Goal: Task Accomplishment & Management: Manage account settings

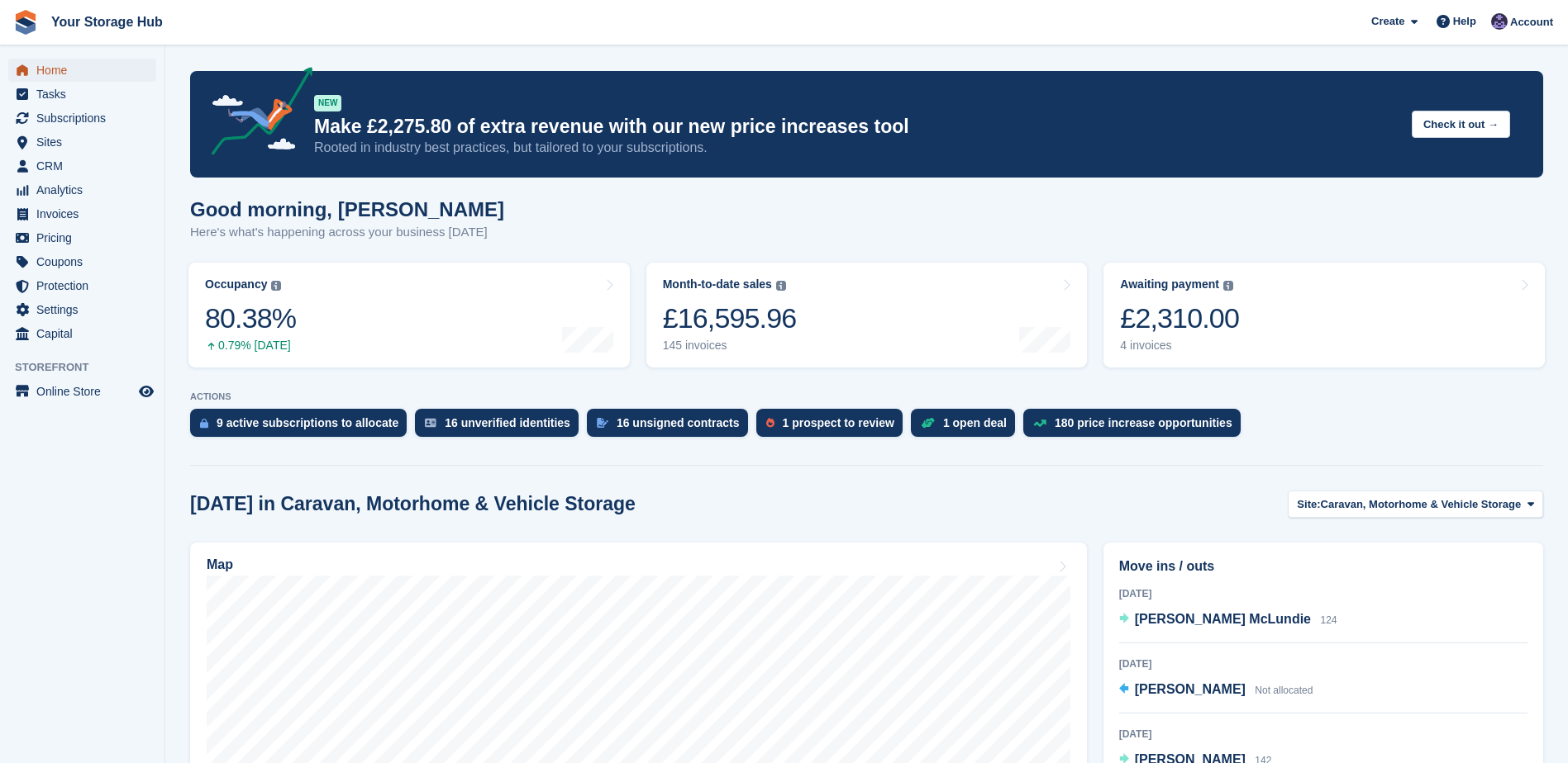
click at [63, 71] on span "Home" at bounding box center [86, 70] width 100 height 23
click at [86, 116] on span "Subscriptions" at bounding box center [86, 118] width 100 height 23
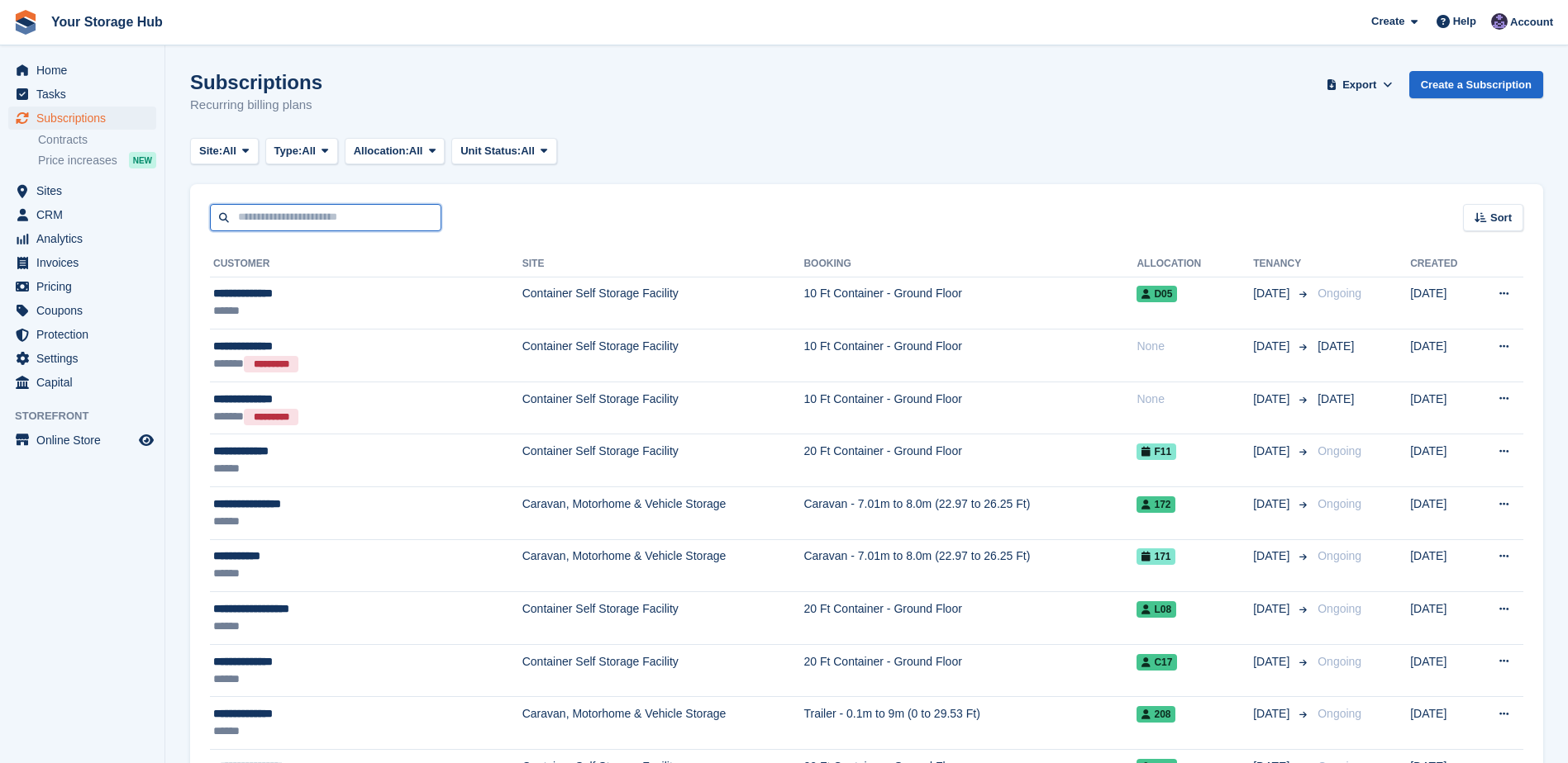
click at [349, 217] on input "text" at bounding box center [325, 217] width 231 height 28
type input "**********"
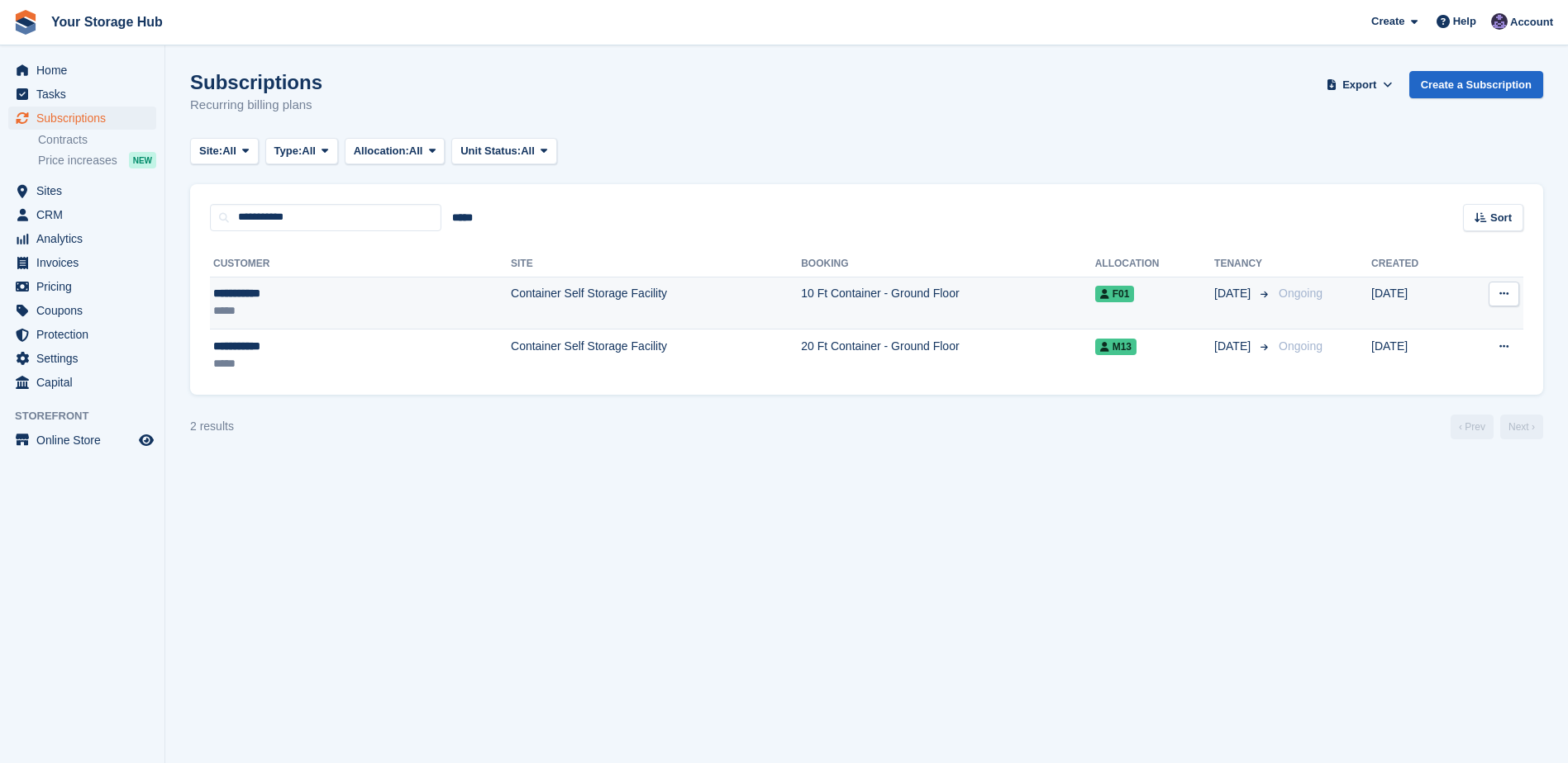
click at [1506, 295] on icon at bounding box center [1503, 294] width 9 height 11
click at [1431, 361] on p "Cancel subscription" at bounding box center [1440, 361] width 144 height 21
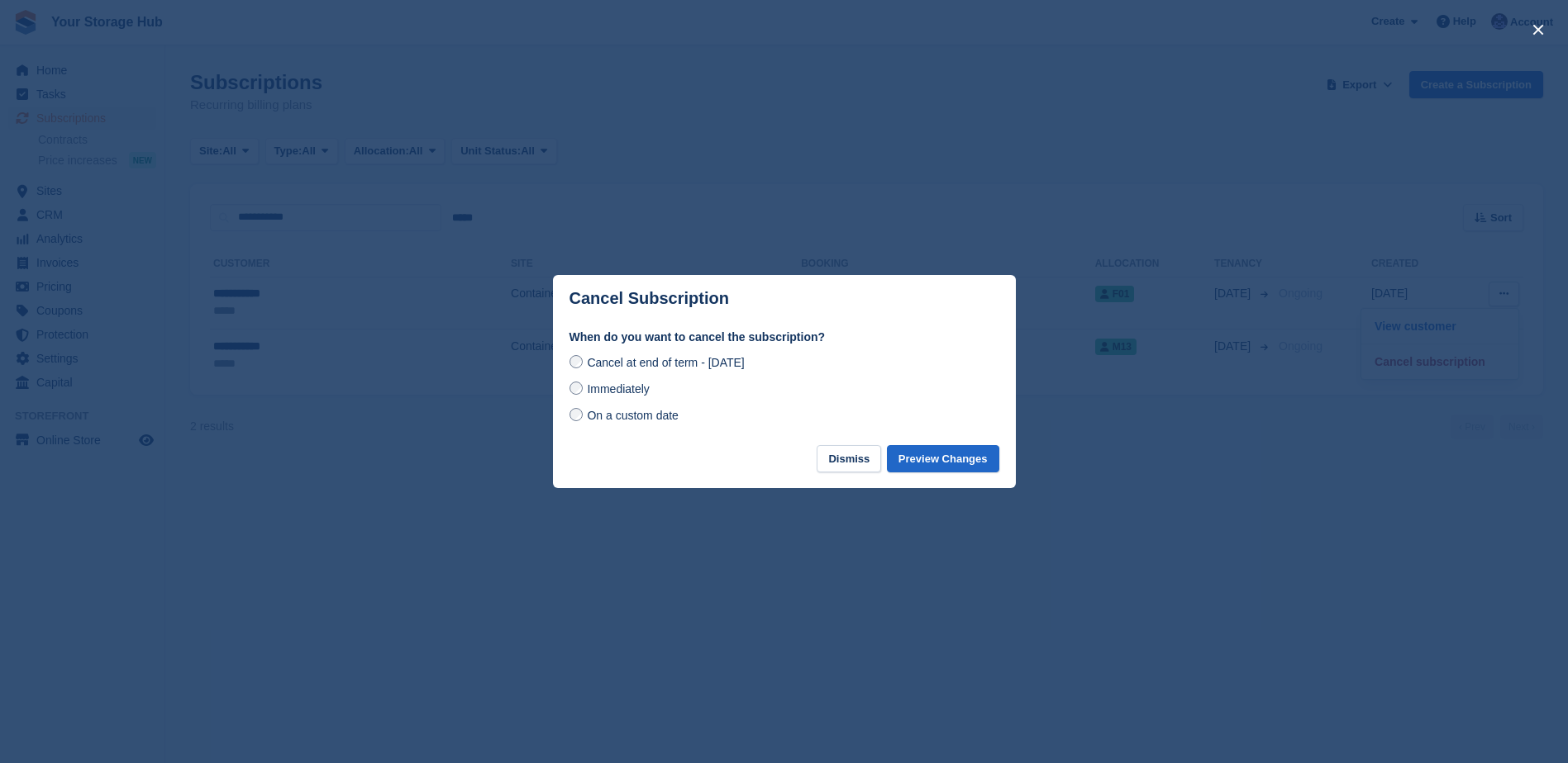
click at [633, 390] on span "Immediately" at bounding box center [617, 389] width 62 height 13
click at [934, 461] on button "Preview Changes" at bounding box center [943, 459] width 112 height 28
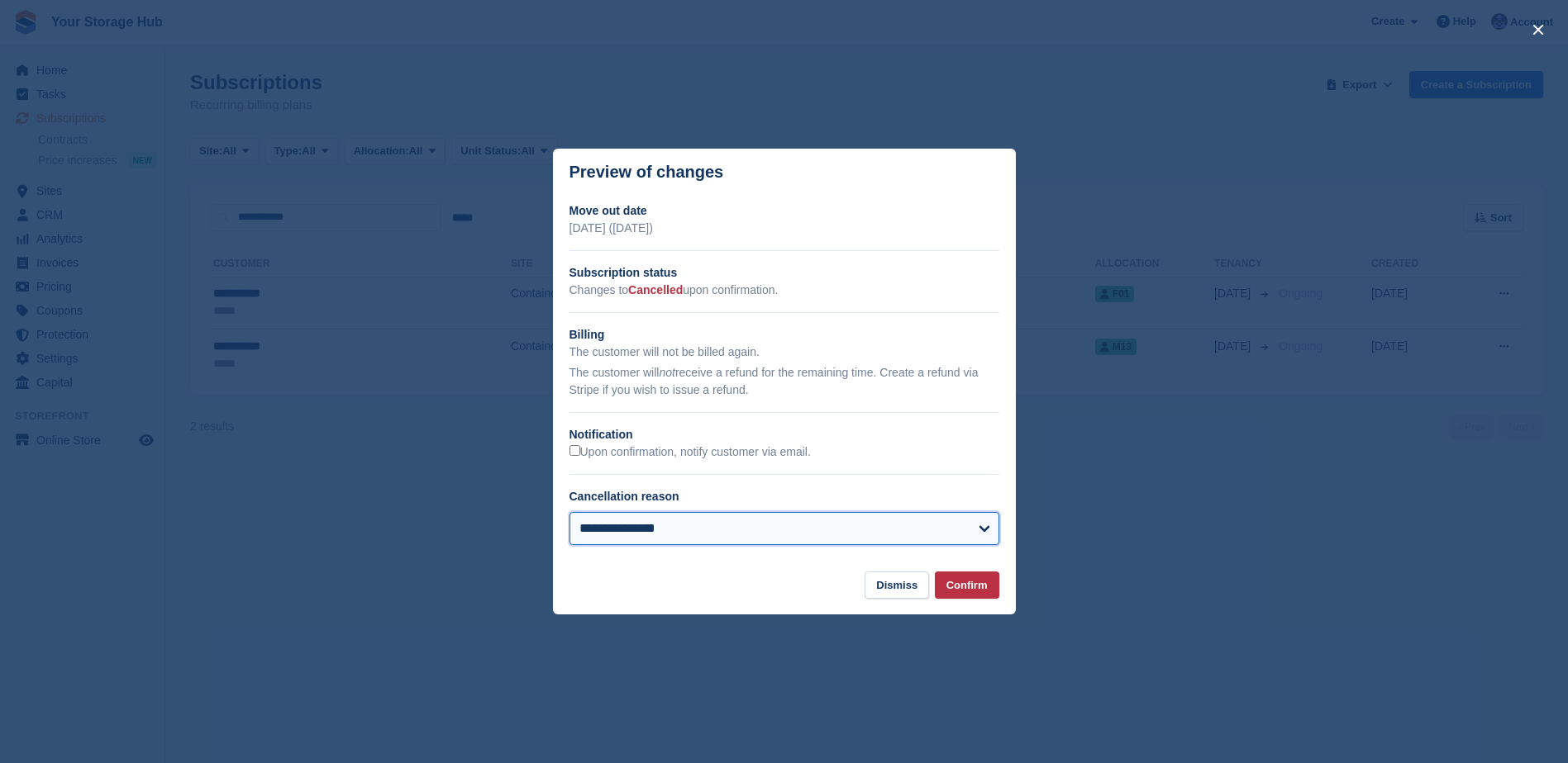
click at [881, 540] on select "**********" at bounding box center [784, 529] width 430 height 33
select select "*****"
click at [570, 514] on select "**********" at bounding box center [784, 529] width 430 height 33
click at [973, 586] on button "Confirm" at bounding box center [967, 585] width 65 height 28
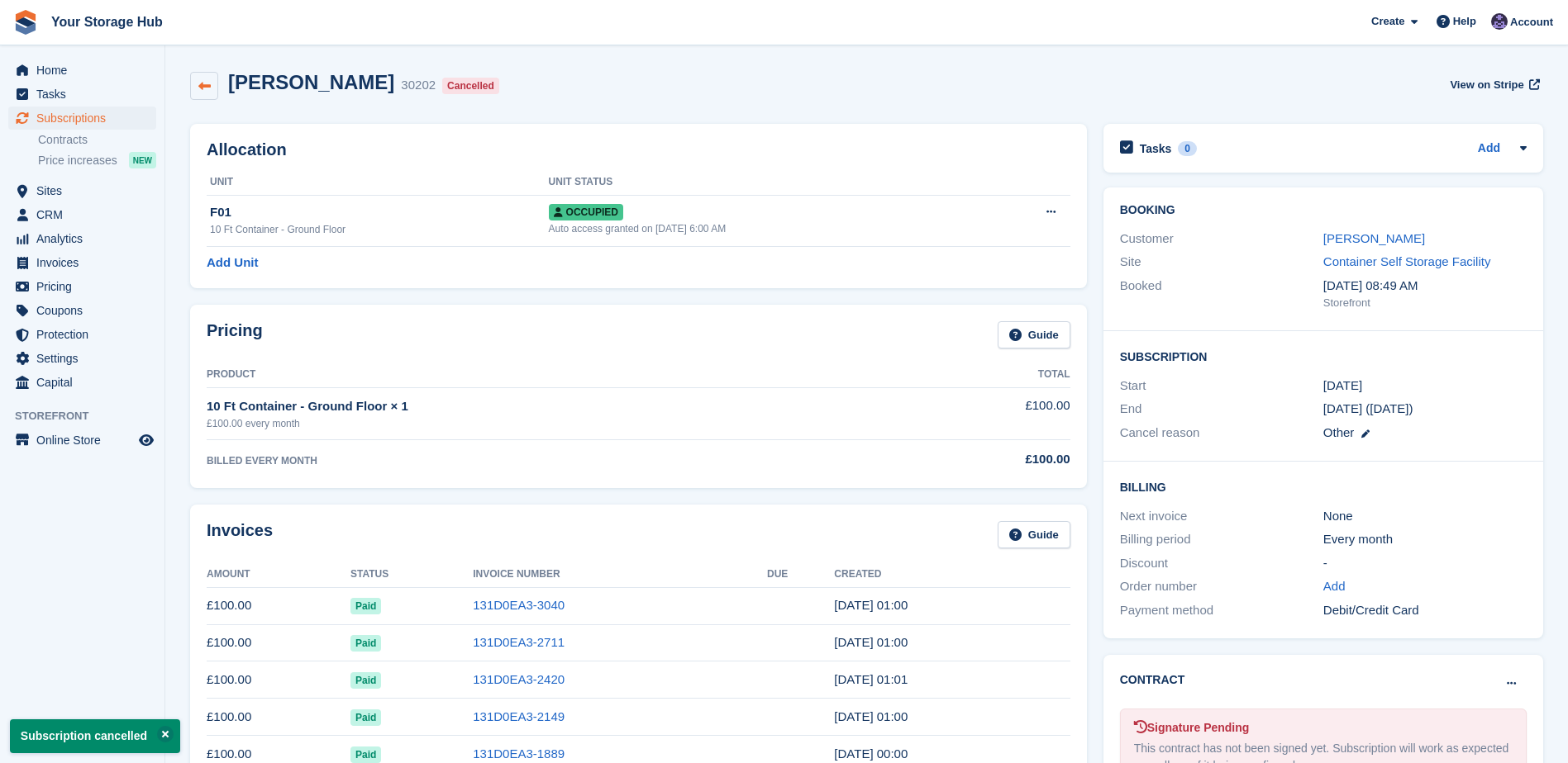
click at [198, 88] on icon at bounding box center [204, 86] width 12 height 12
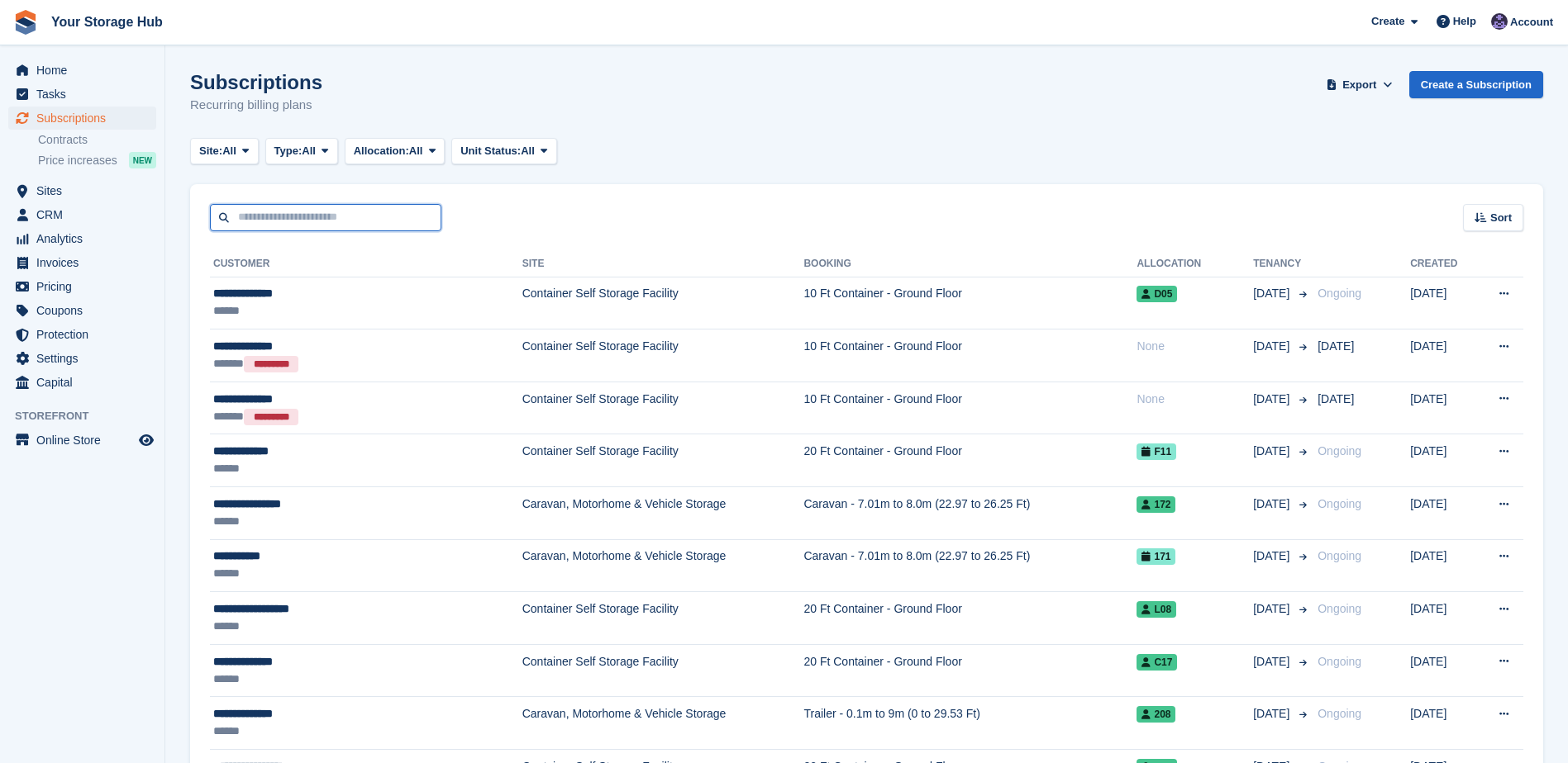
click at [292, 214] on input "text" at bounding box center [325, 217] width 231 height 28
type input "**********"
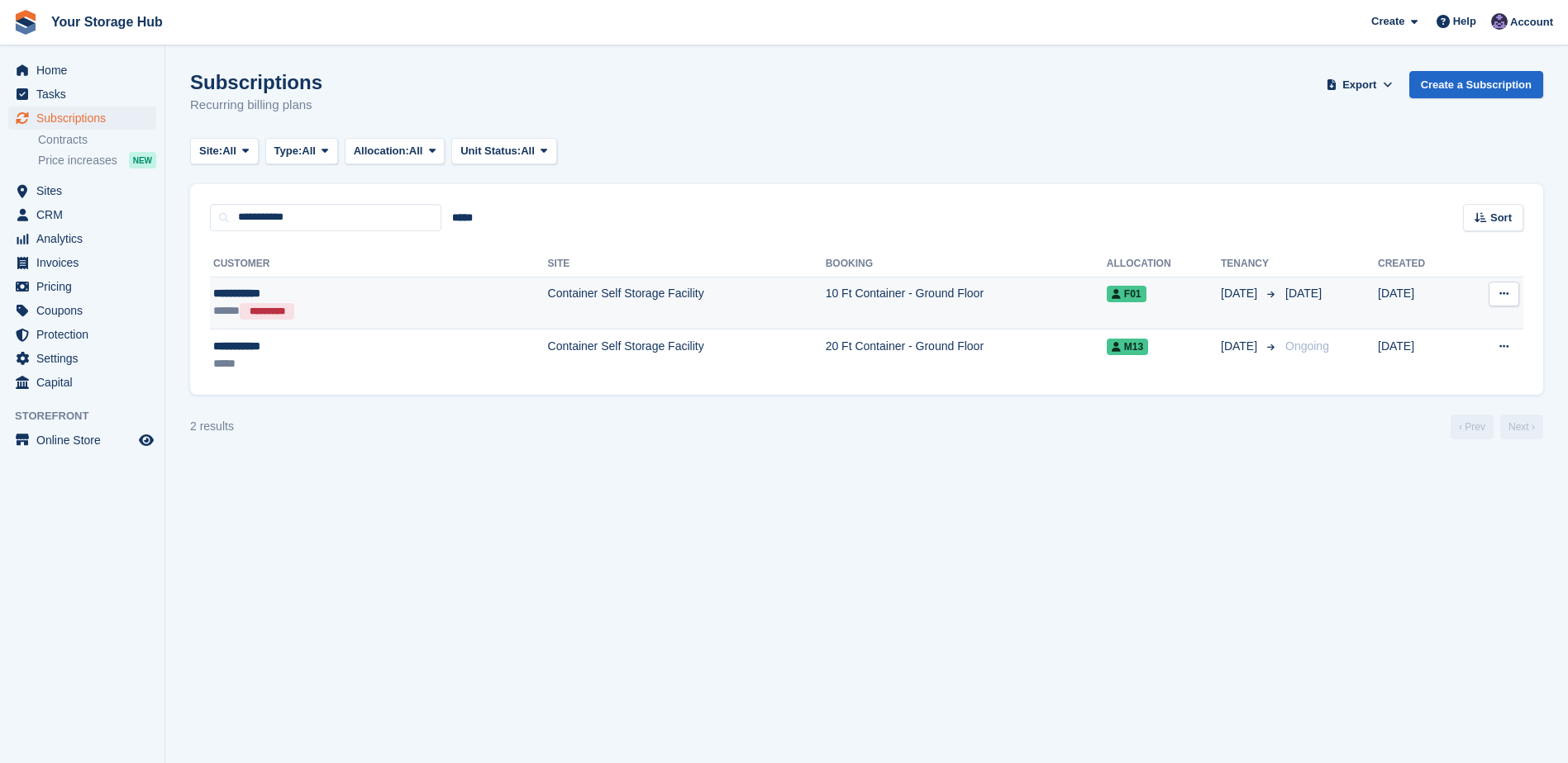
click at [1496, 291] on button at bounding box center [1503, 294] width 30 height 25
click at [1220, 313] on td "18 Dec" at bounding box center [1249, 302] width 58 height 53
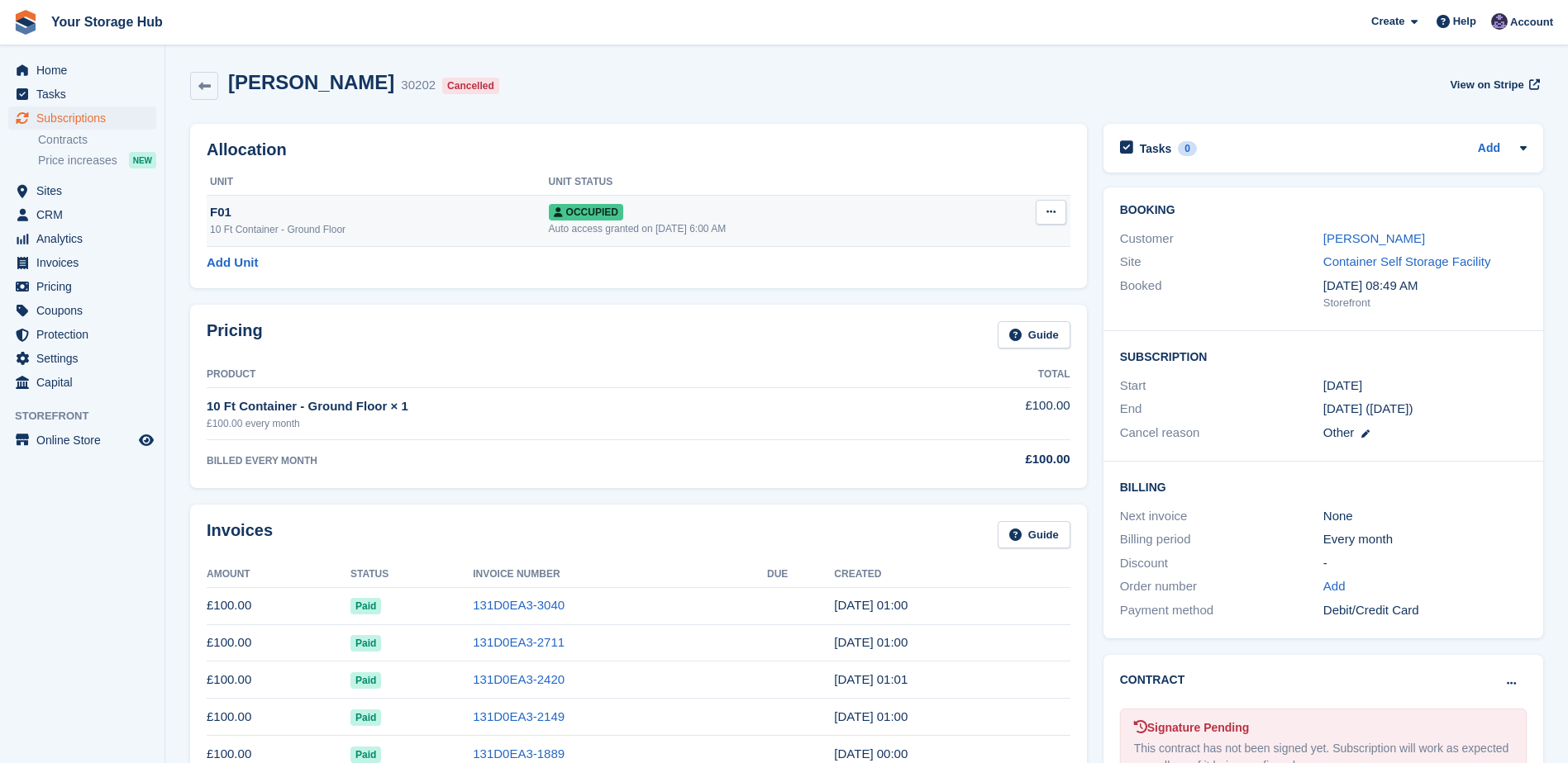
click at [1055, 213] on icon at bounding box center [1051, 212] width 9 height 11
click at [961, 303] on p "Deallocate" at bounding box center [986, 301] width 144 height 21
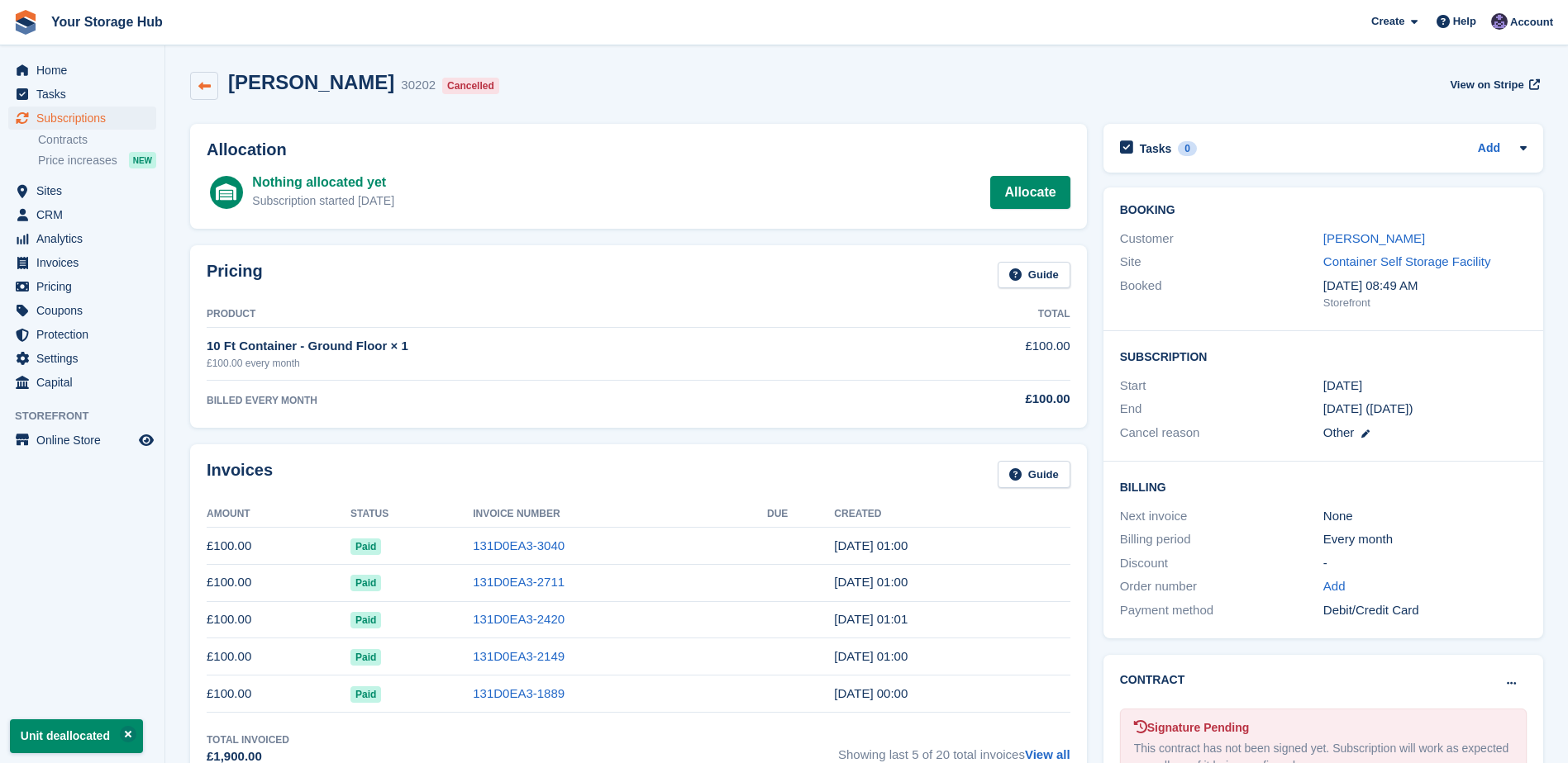
click at [205, 86] on icon at bounding box center [204, 86] width 12 height 12
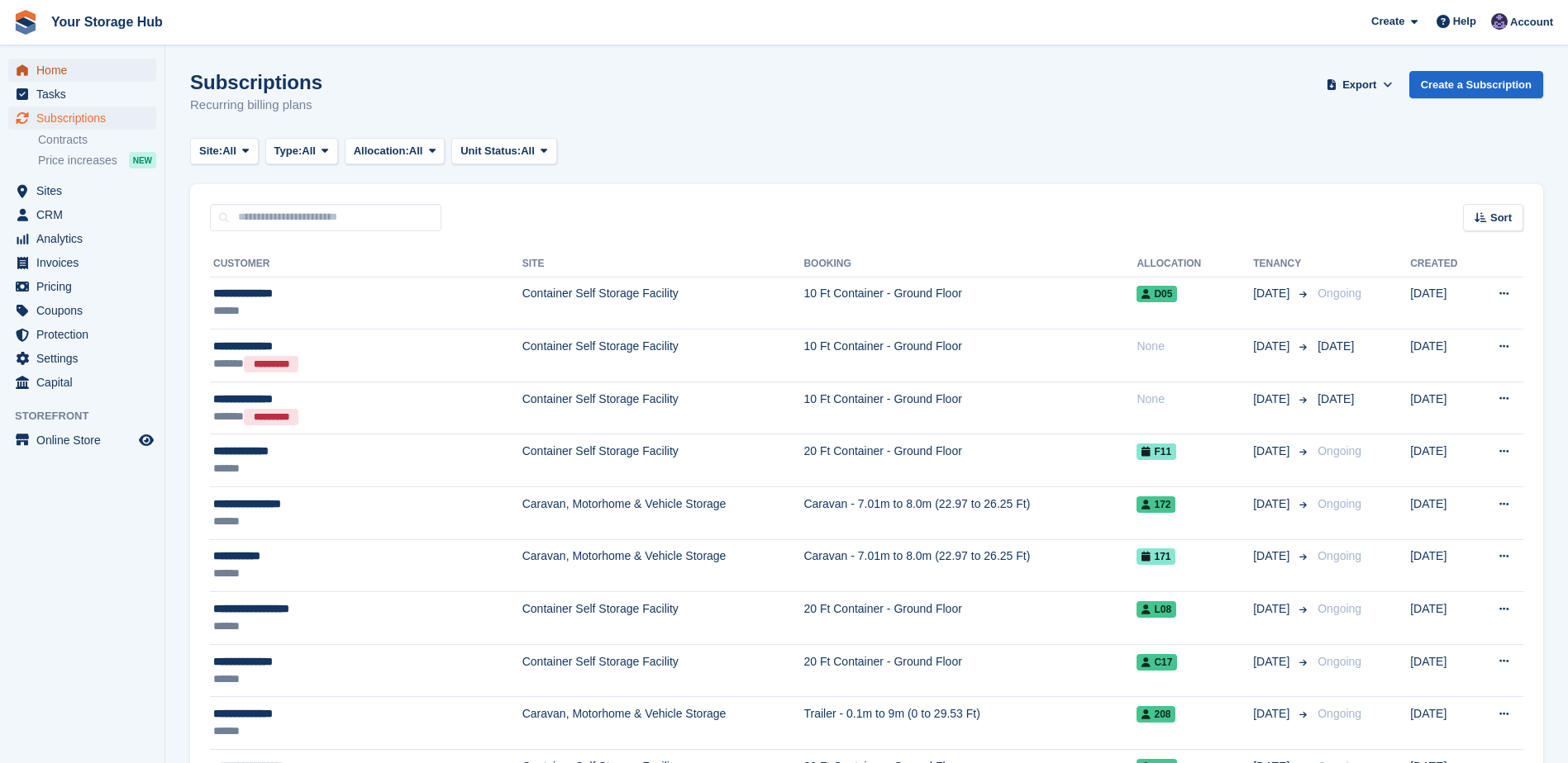
click at [53, 64] on span "Home" at bounding box center [86, 70] width 100 height 23
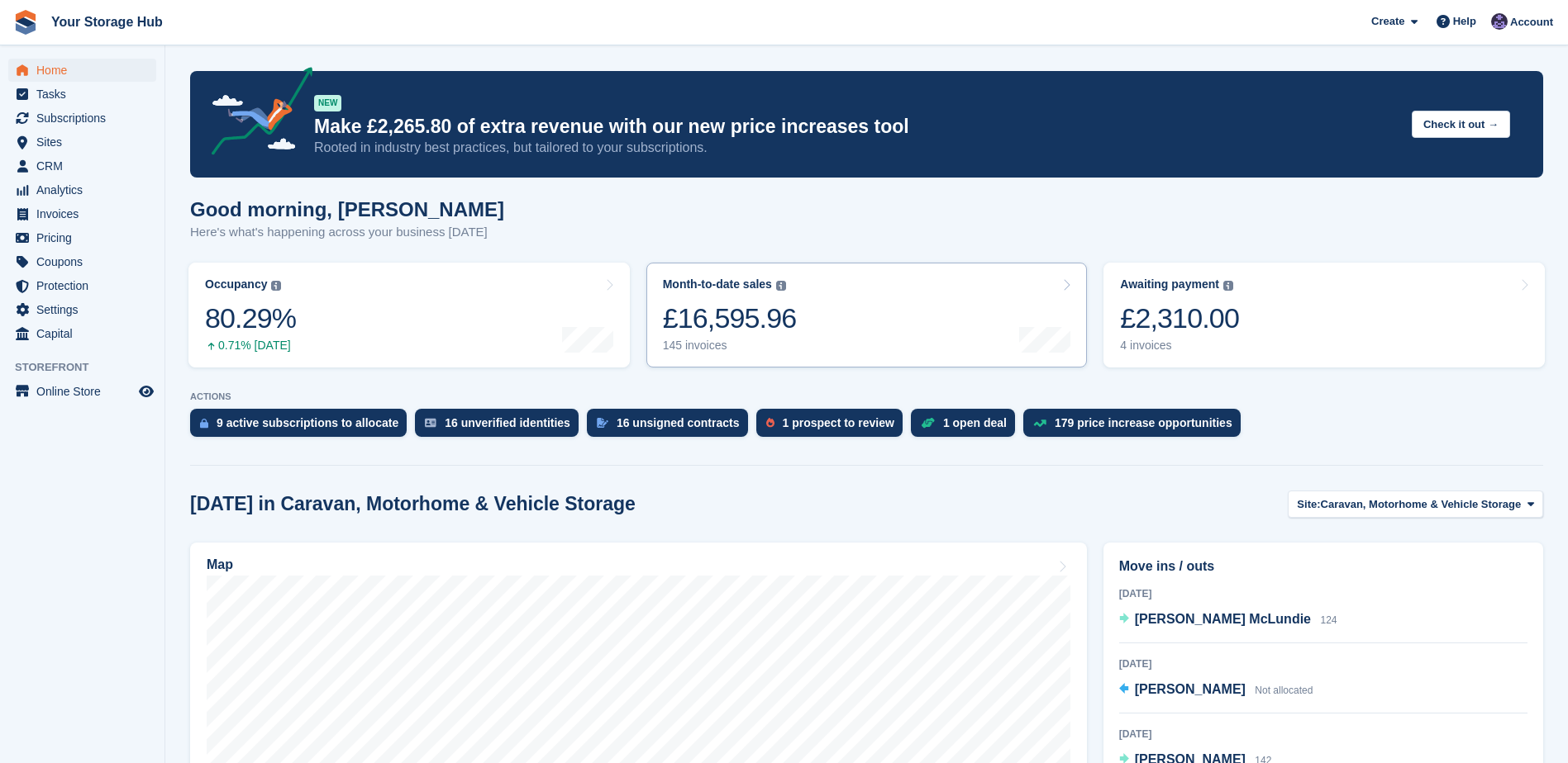
click at [769, 333] on div "£16,595.96" at bounding box center [729, 318] width 134 height 34
click at [1208, 299] on div "Awaiting payment The total outstanding balance on all open invoices. £2,310.00 …" at bounding box center [1179, 315] width 119 height 76
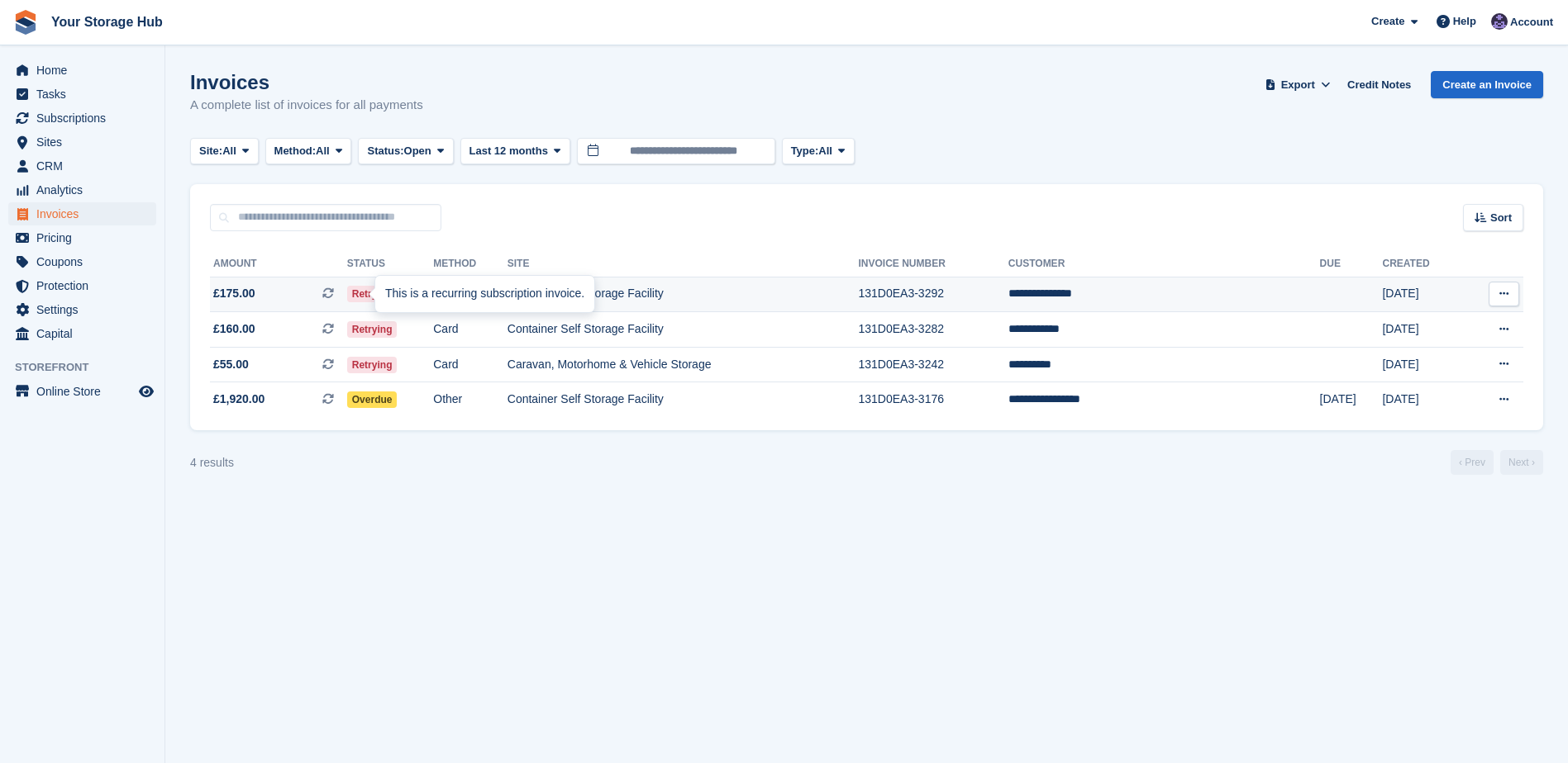
click at [334, 296] on icon at bounding box center [328, 293] width 12 height 12
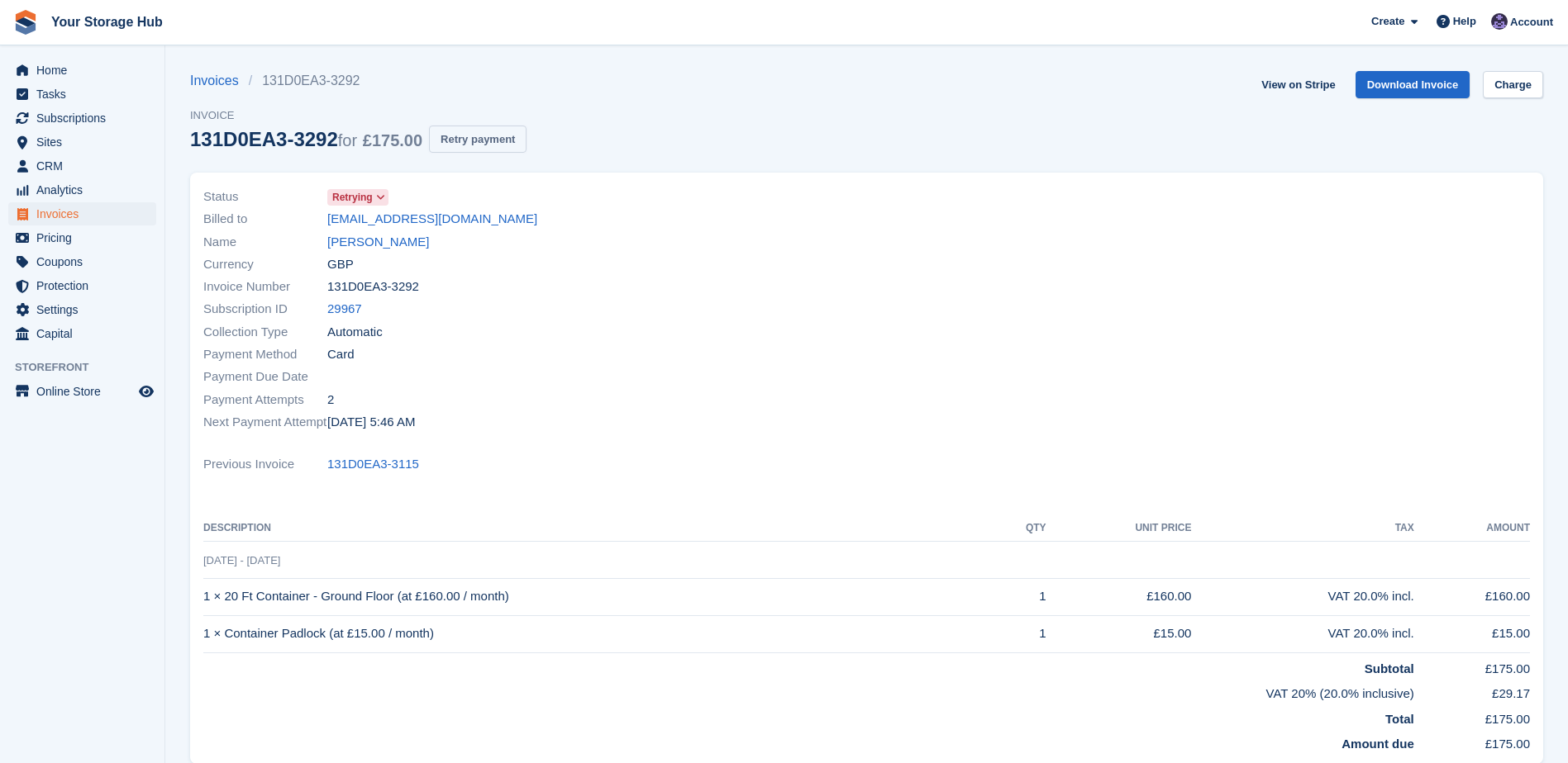
click at [467, 140] on button "Retry payment" at bounding box center [477, 139] width 98 height 28
click at [1528, 76] on link "Charge" at bounding box center [1512, 85] width 60 height 28
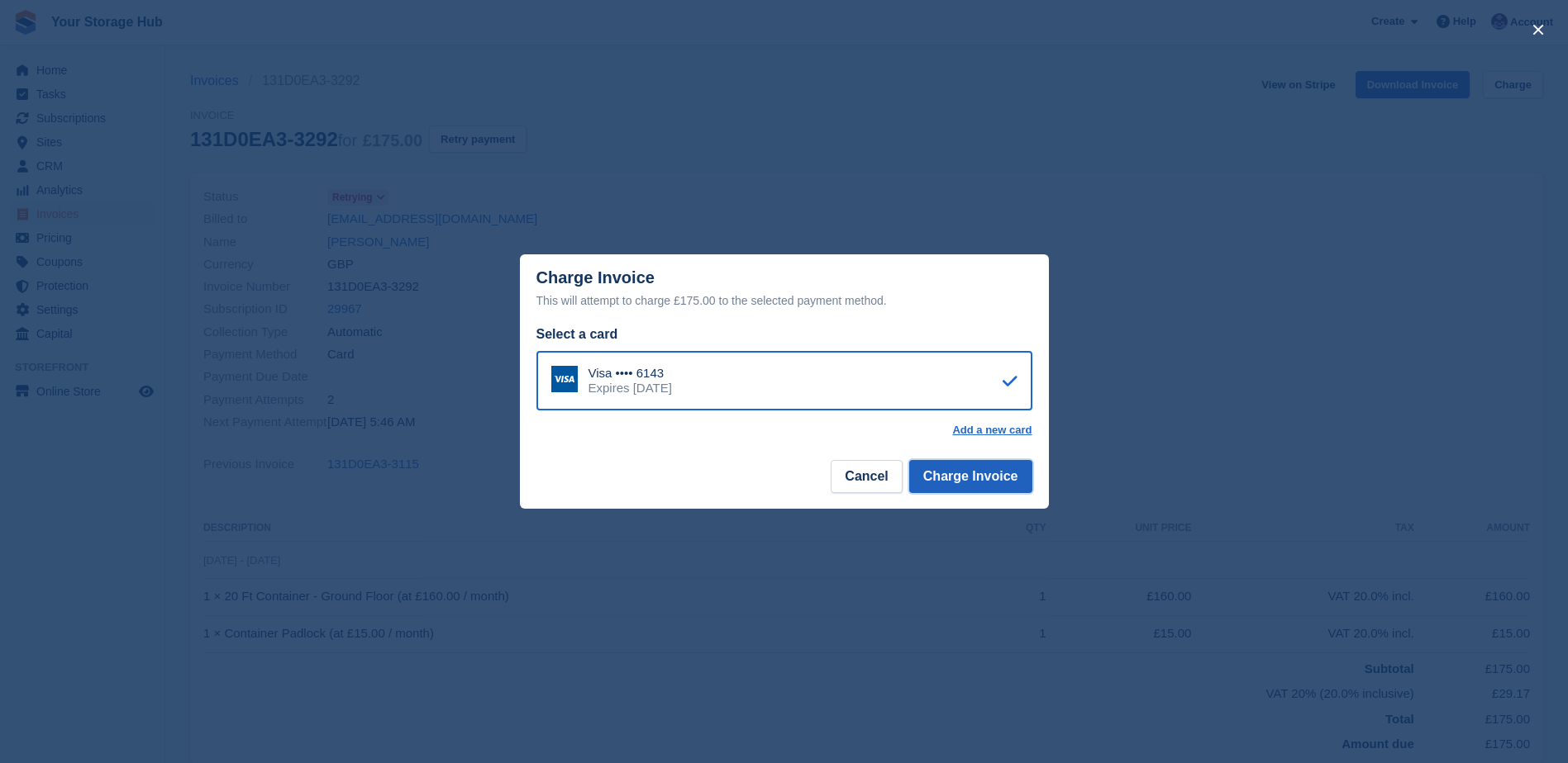
click at [949, 480] on button "Charge Invoice" at bounding box center [971, 476] width 124 height 33
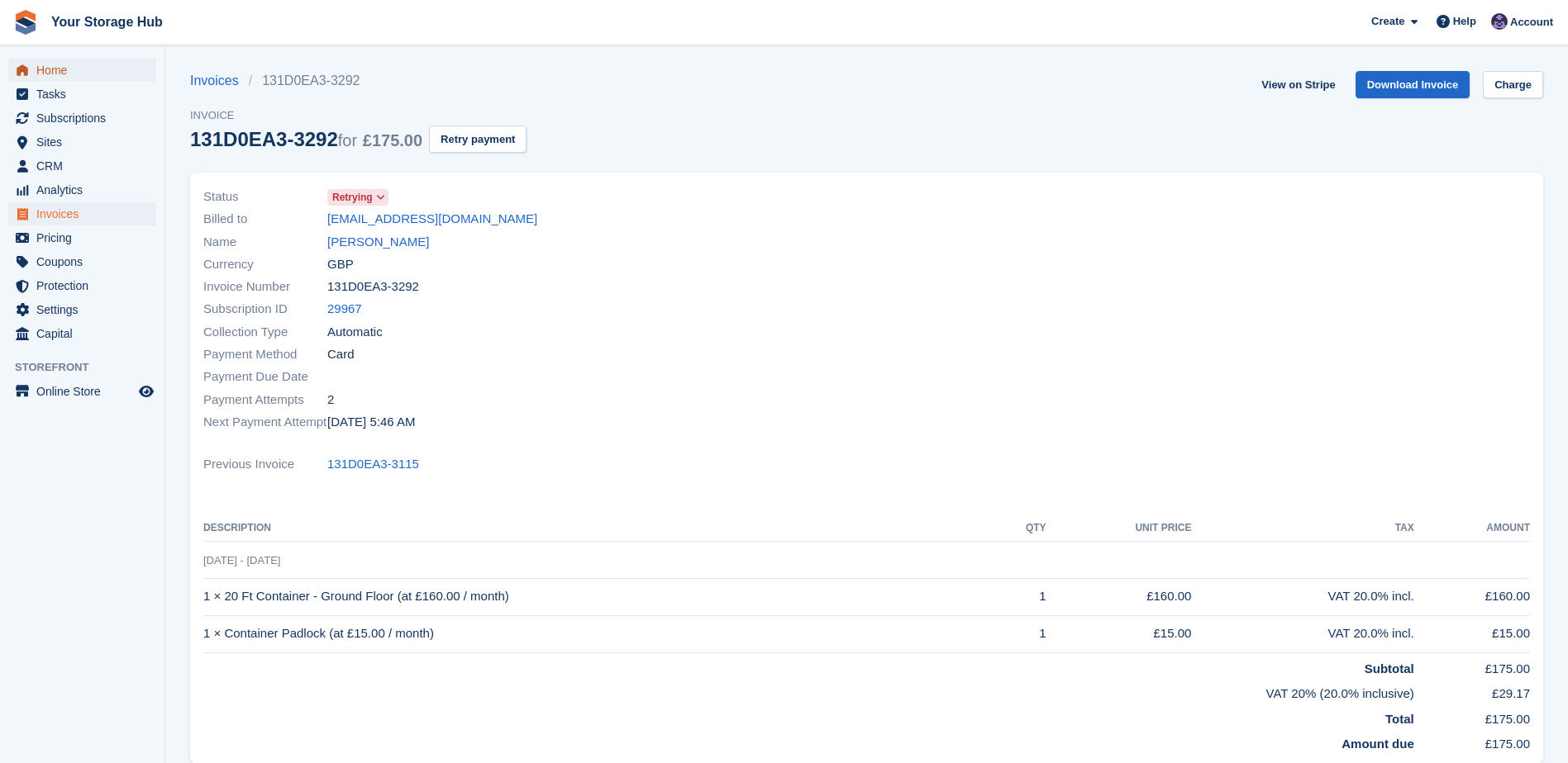
click at [76, 80] on span "Home" at bounding box center [86, 70] width 100 height 23
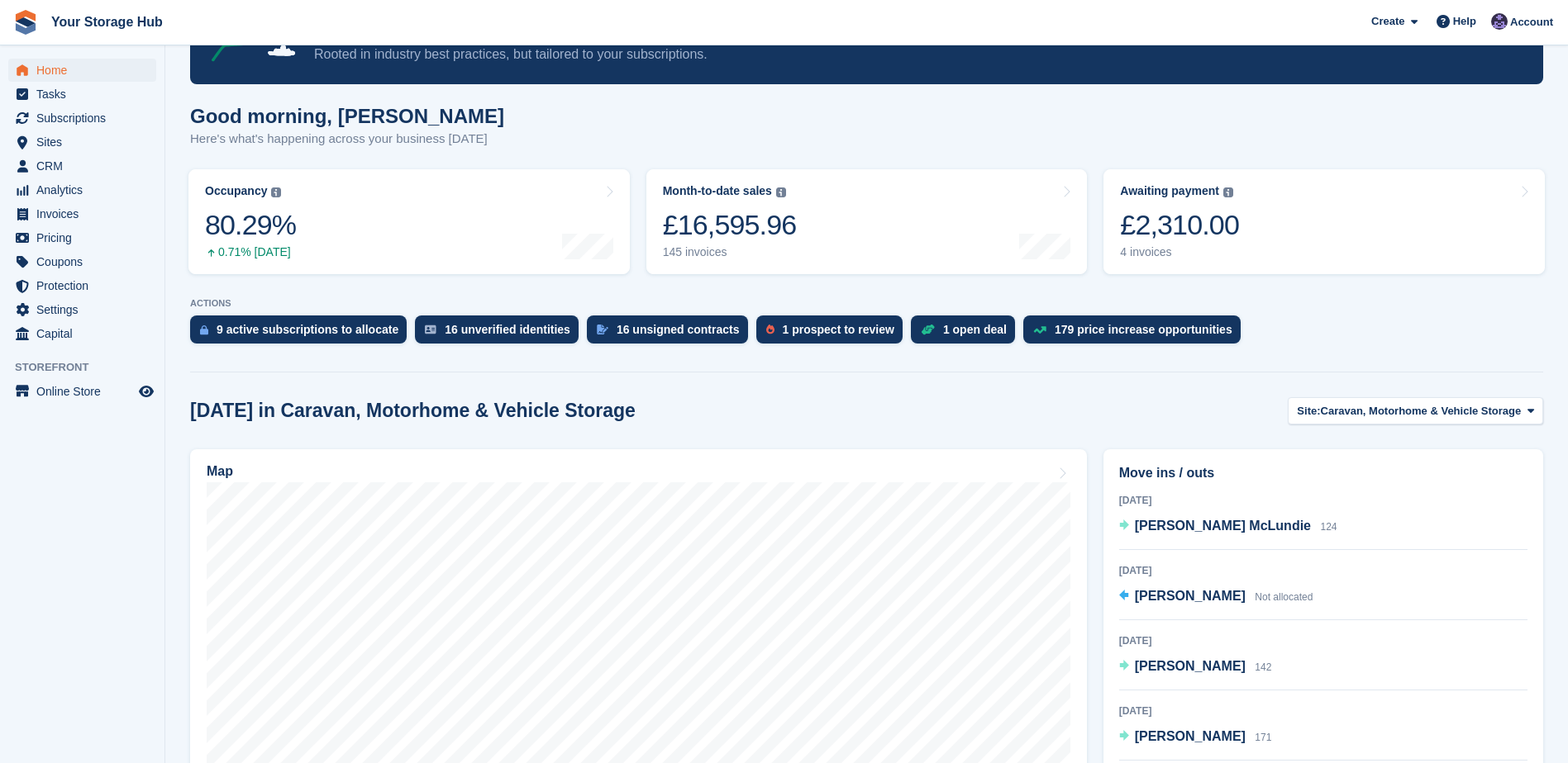
scroll to position [165, 0]
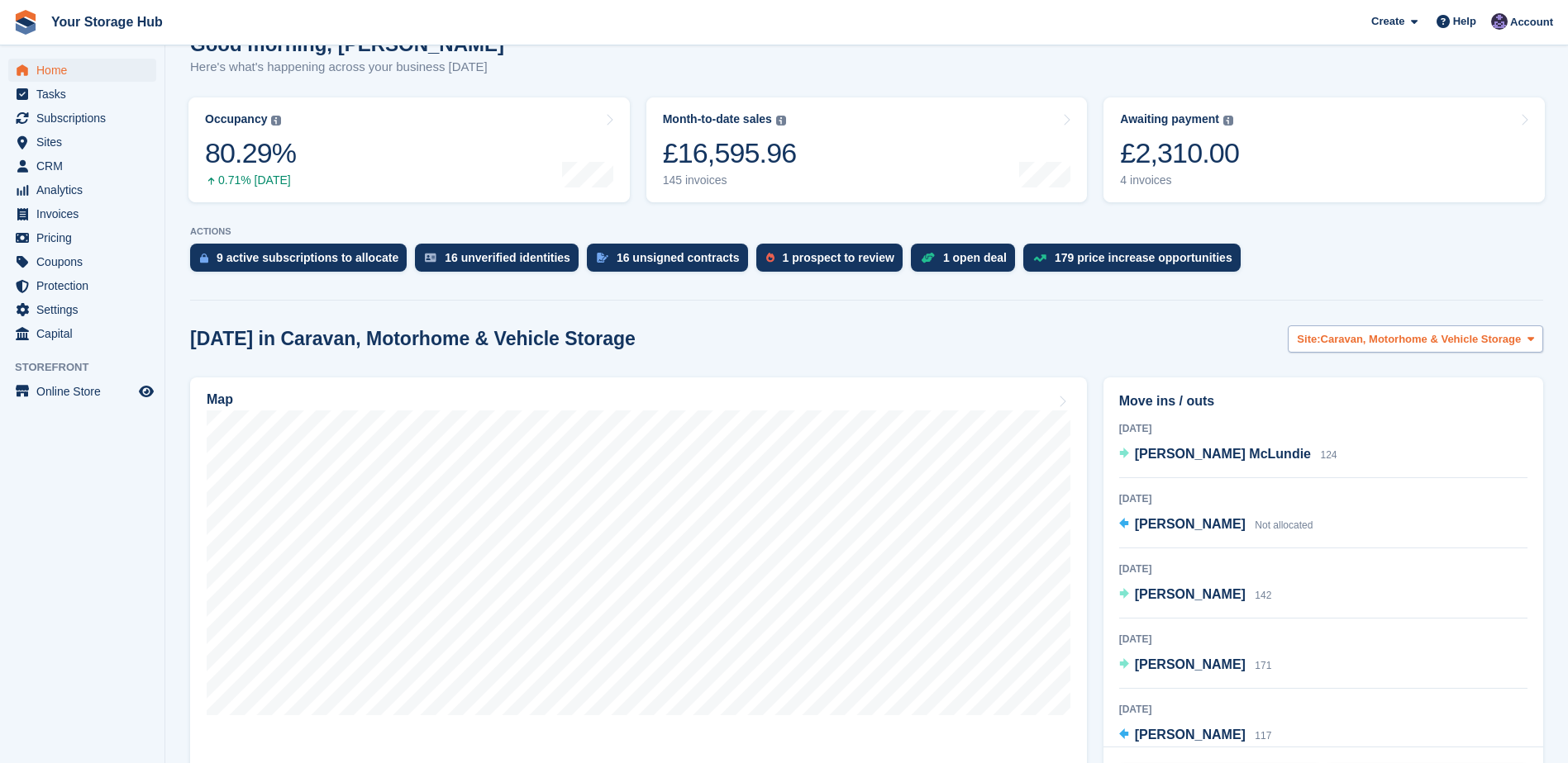
click at [1375, 335] on span "Caravan, Motorhome & Vehicle Storage" at bounding box center [1421, 339] width 201 height 17
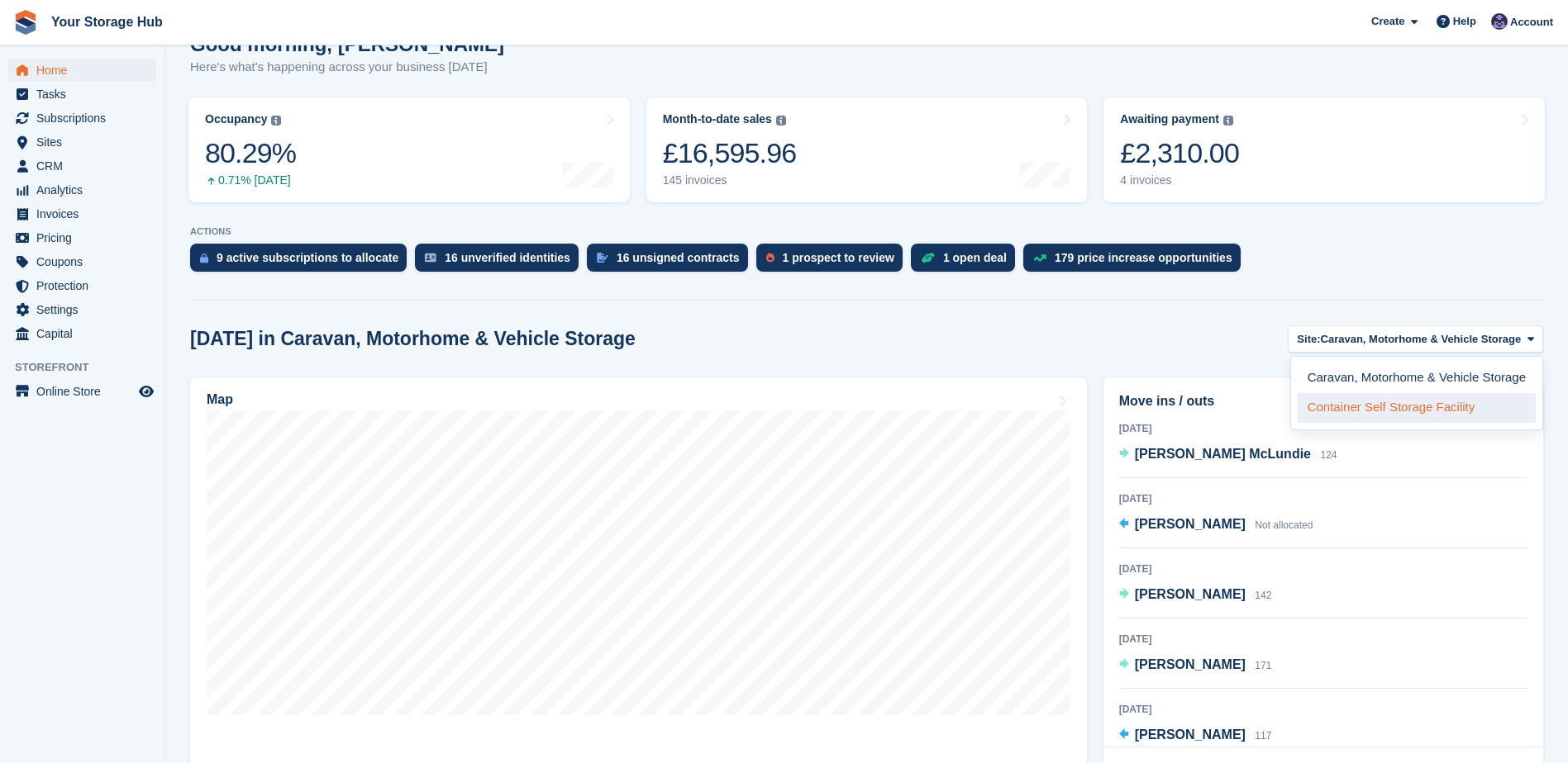
click at [1355, 407] on link "Container Self Storage Facility" at bounding box center [1416, 408] width 238 height 29
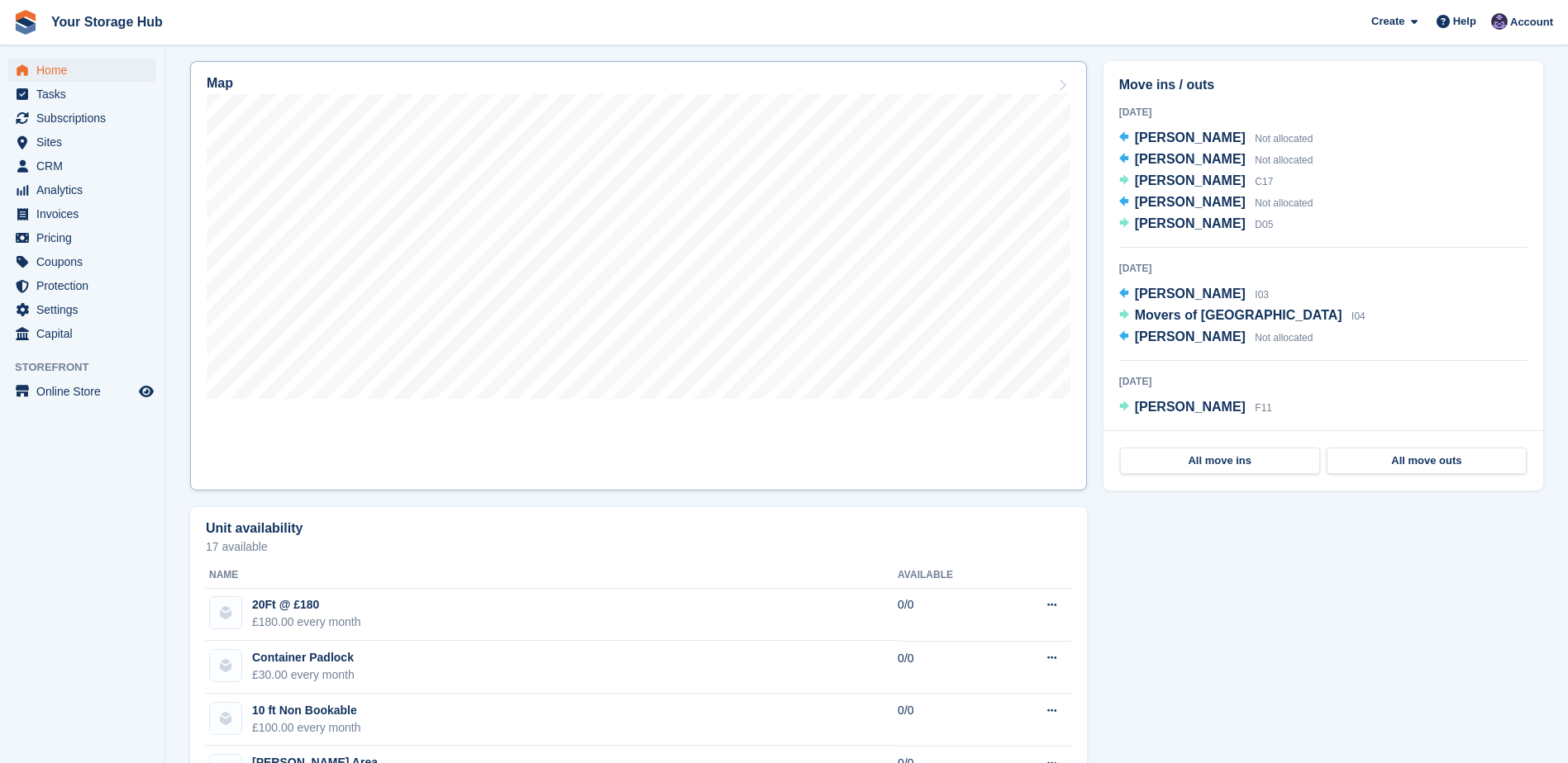
scroll to position [496, 0]
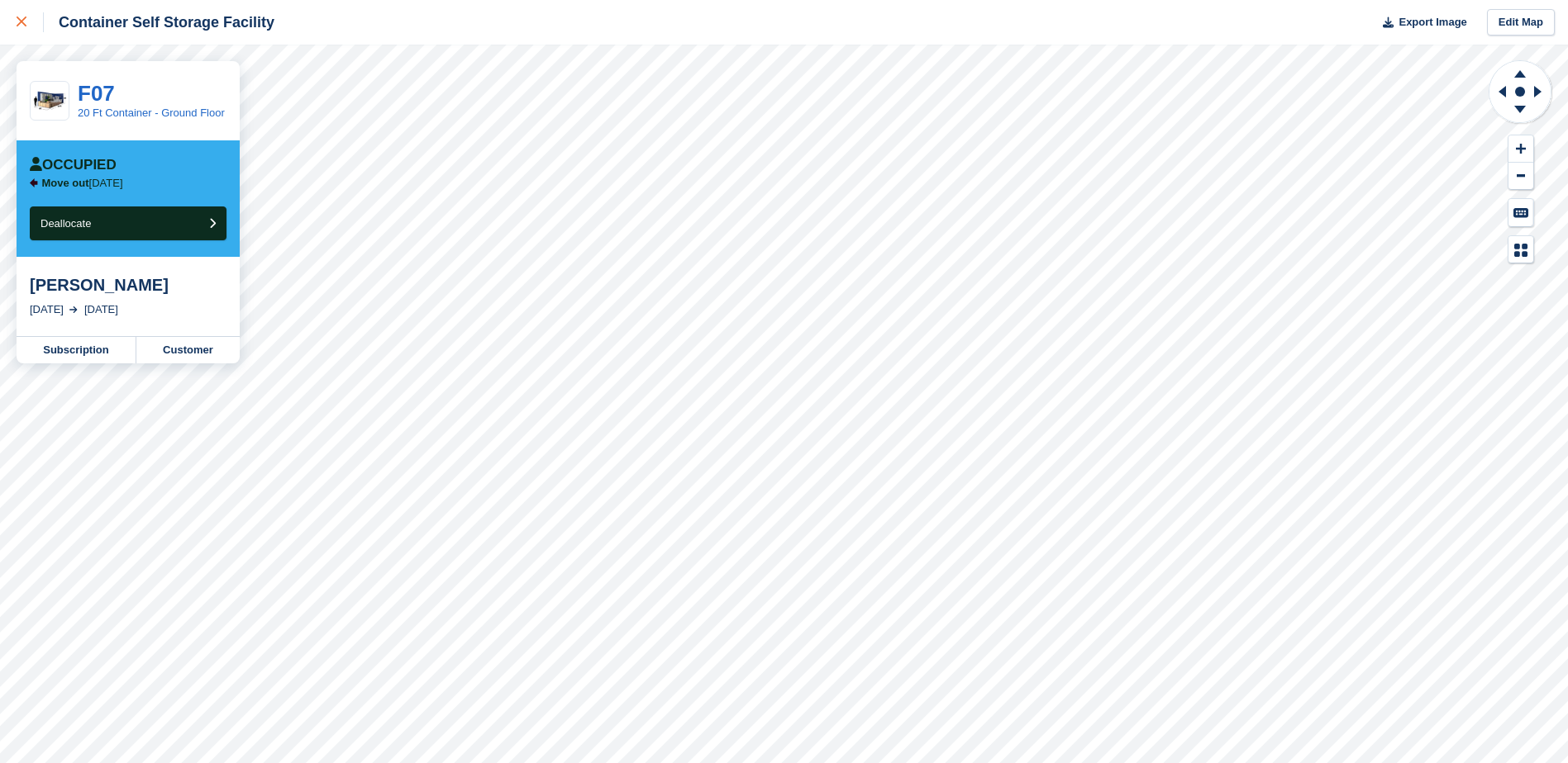
click at [20, 21] on icon at bounding box center [21, 21] width 10 height 10
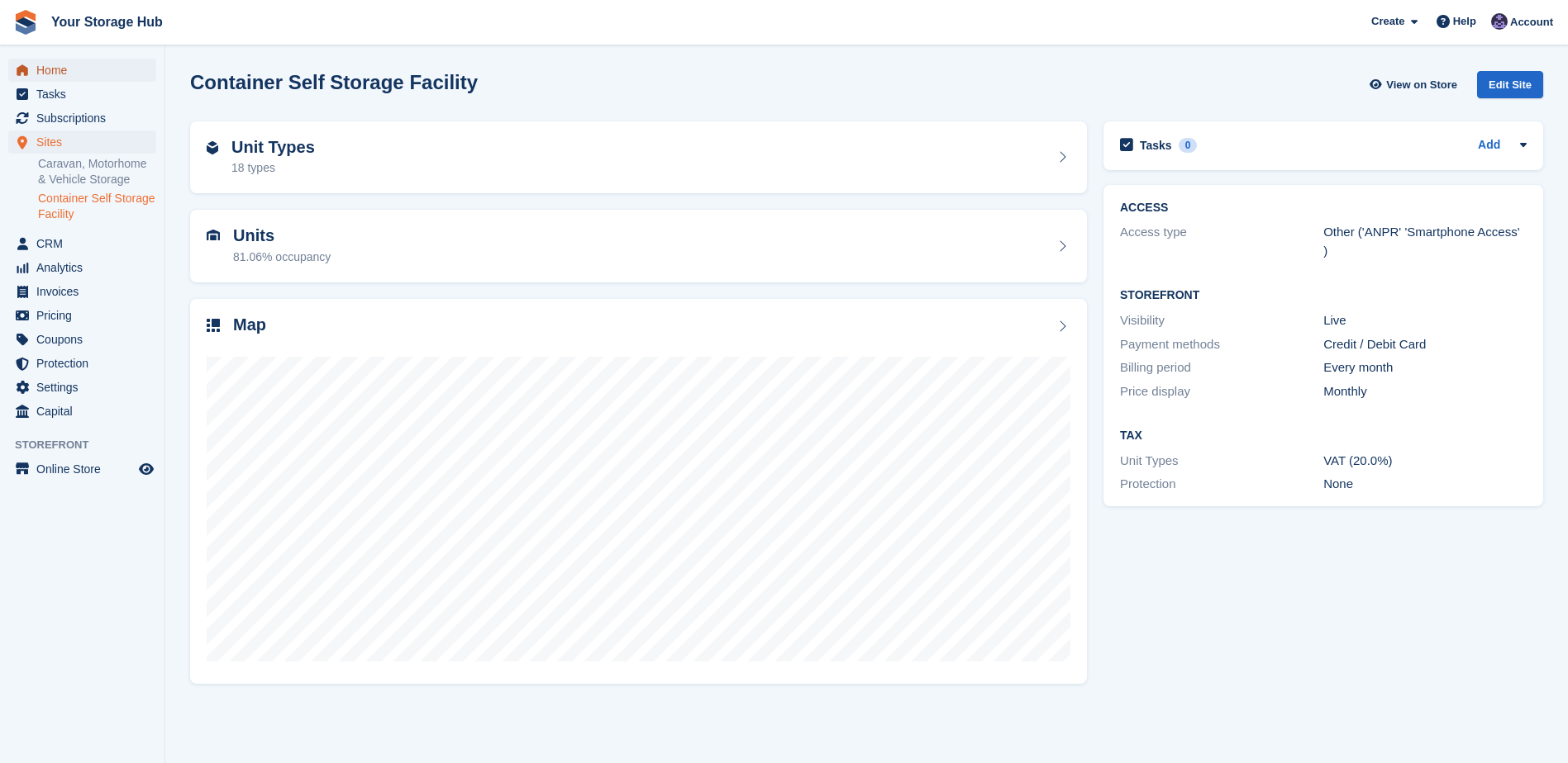
click at [49, 68] on span "Home" at bounding box center [86, 70] width 100 height 23
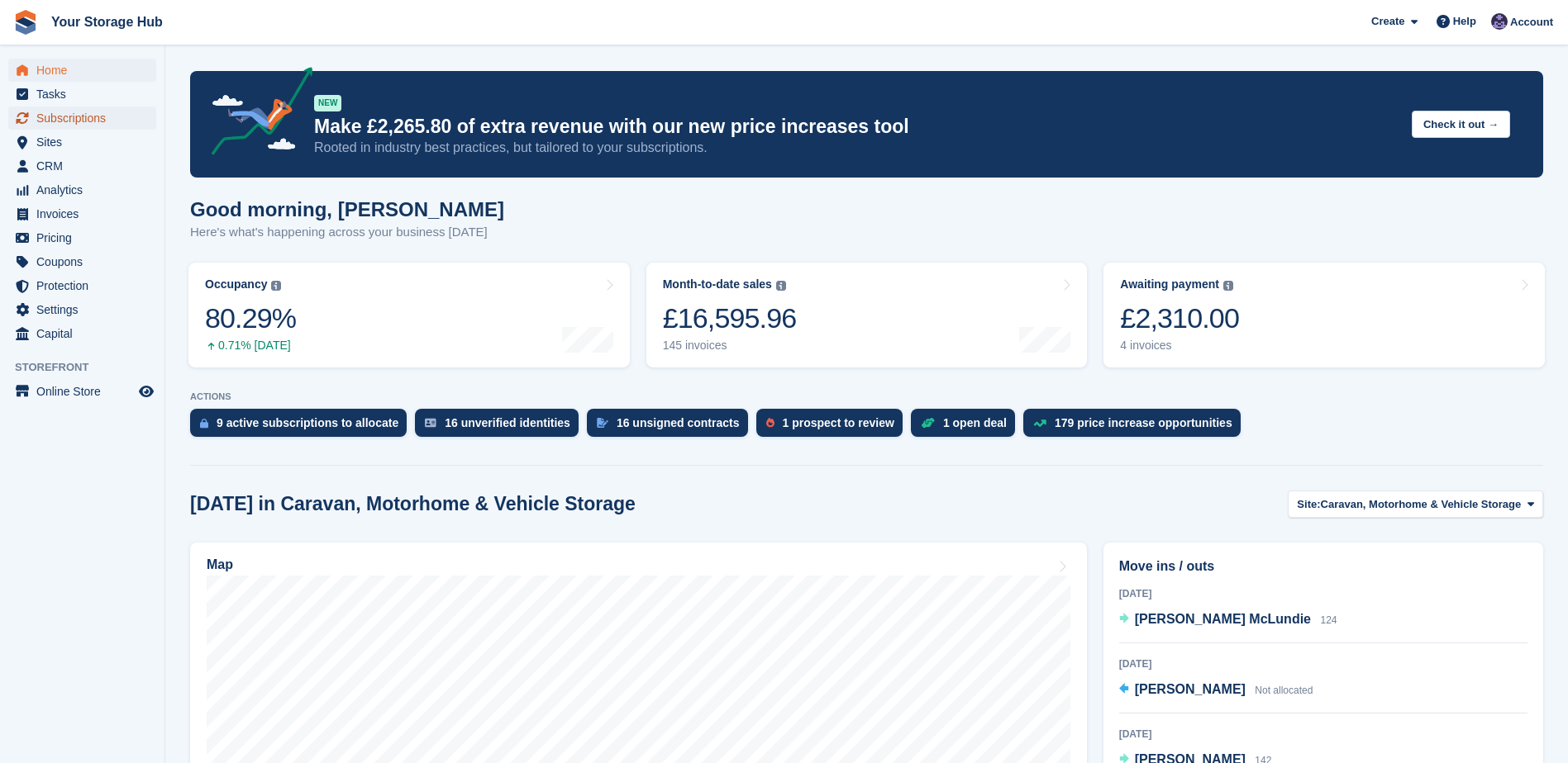
click at [69, 116] on span "Subscriptions" at bounding box center [86, 118] width 100 height 23
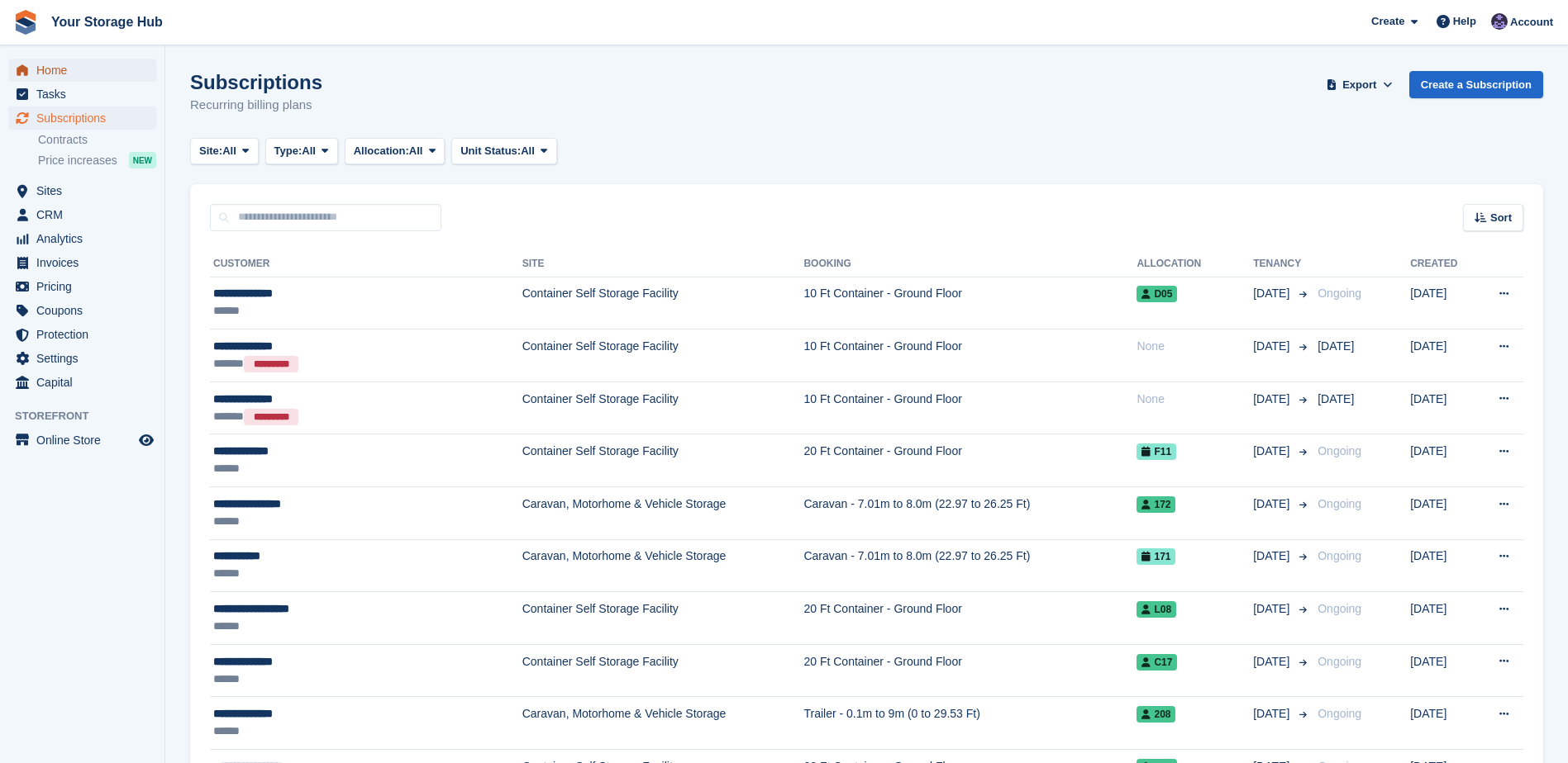
click at [68, 76] on span "Home" at bounding box center [86, 70] width 100 height 23
